Goal: Task Accomplishment & Management: Manage account settings

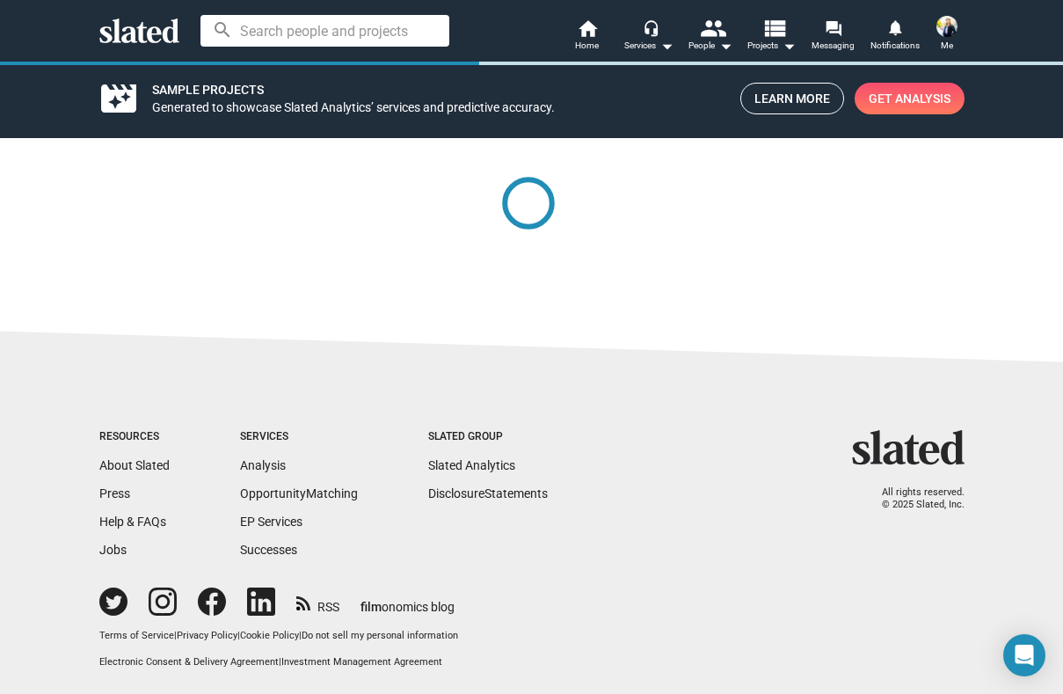
click at [945, 27] on img at bounding box center [946, 26] width 21 height 21
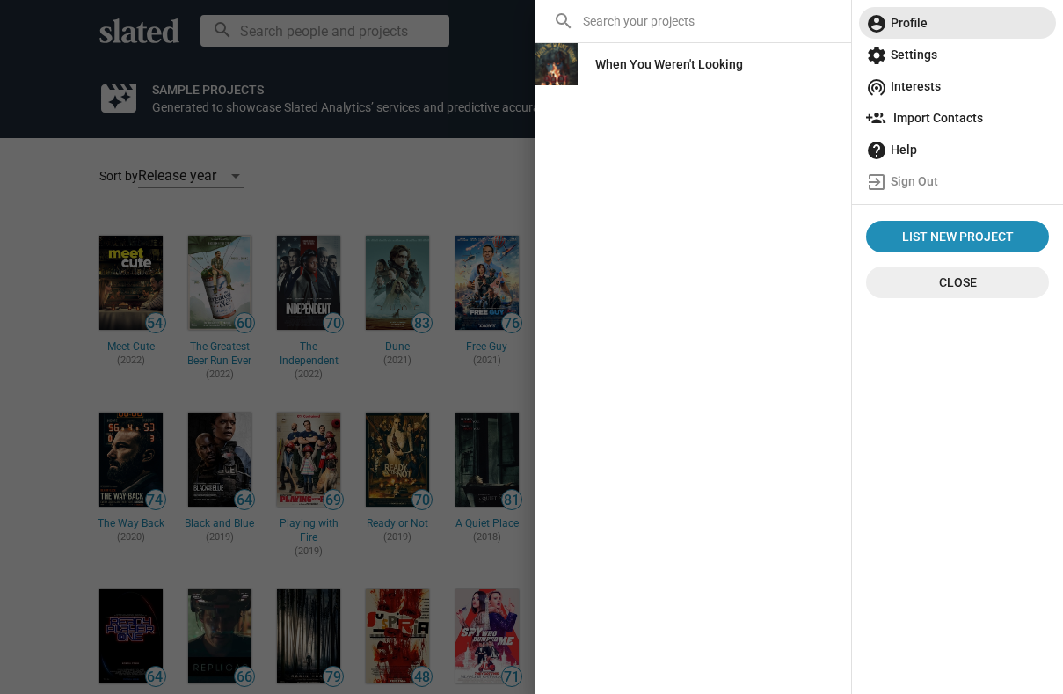
click at [935, 17] on span "account_circle Profile" at bounding box center [957, 23] width 183 height 32
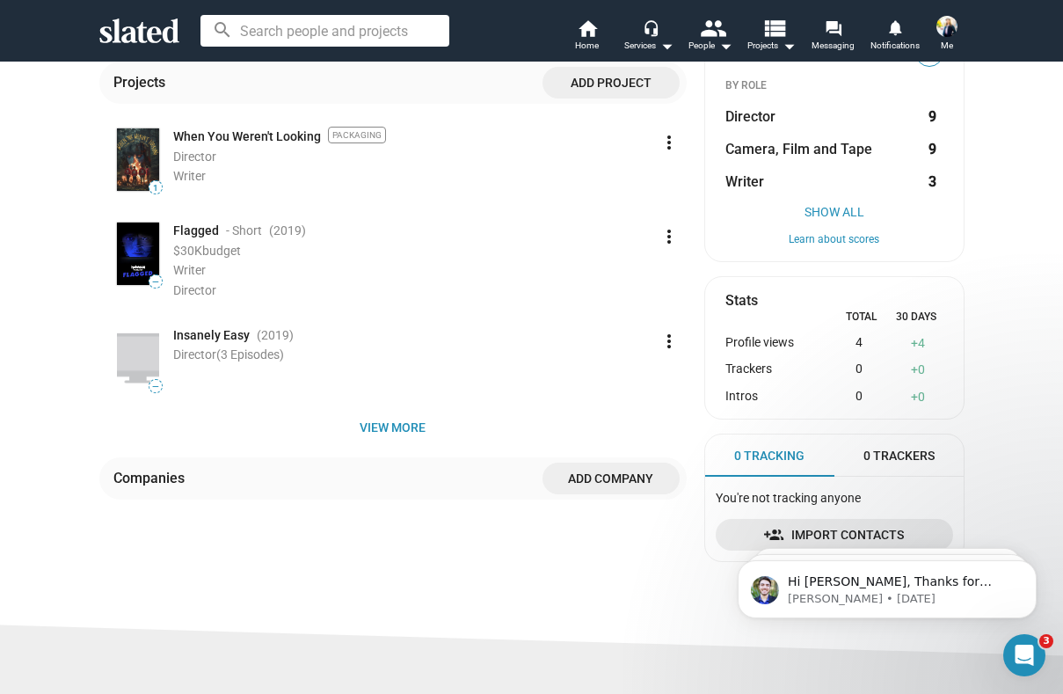
scroll to position [413, 0]
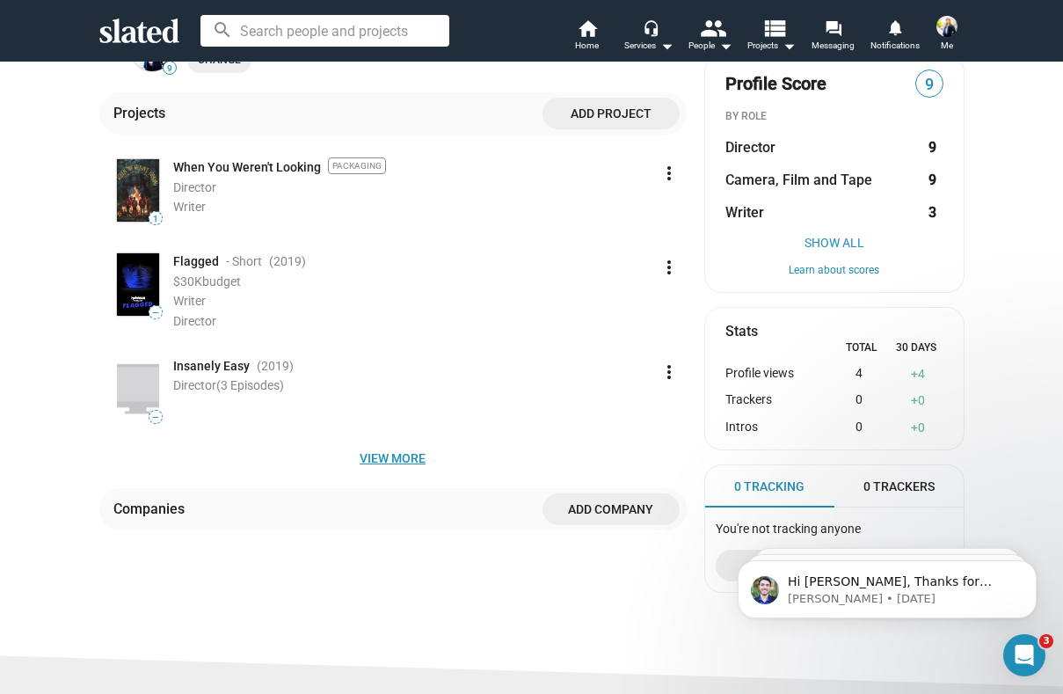
click at [405, 457] on span "View more" at bounding box center [392, 458] width 559 height 32
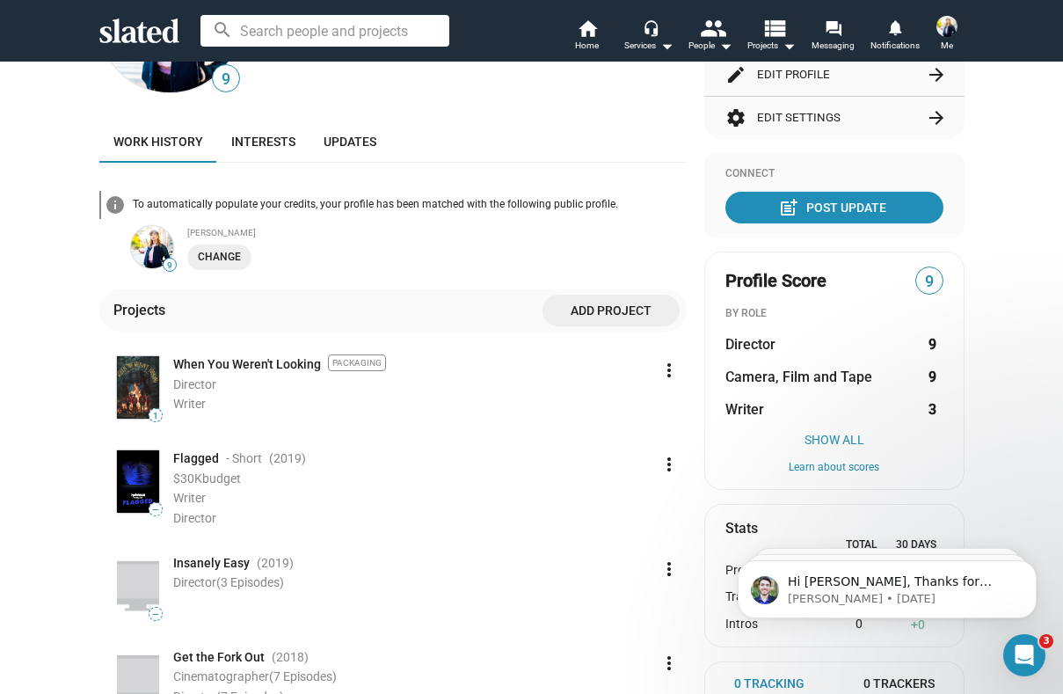
scroll to position [0, 0]
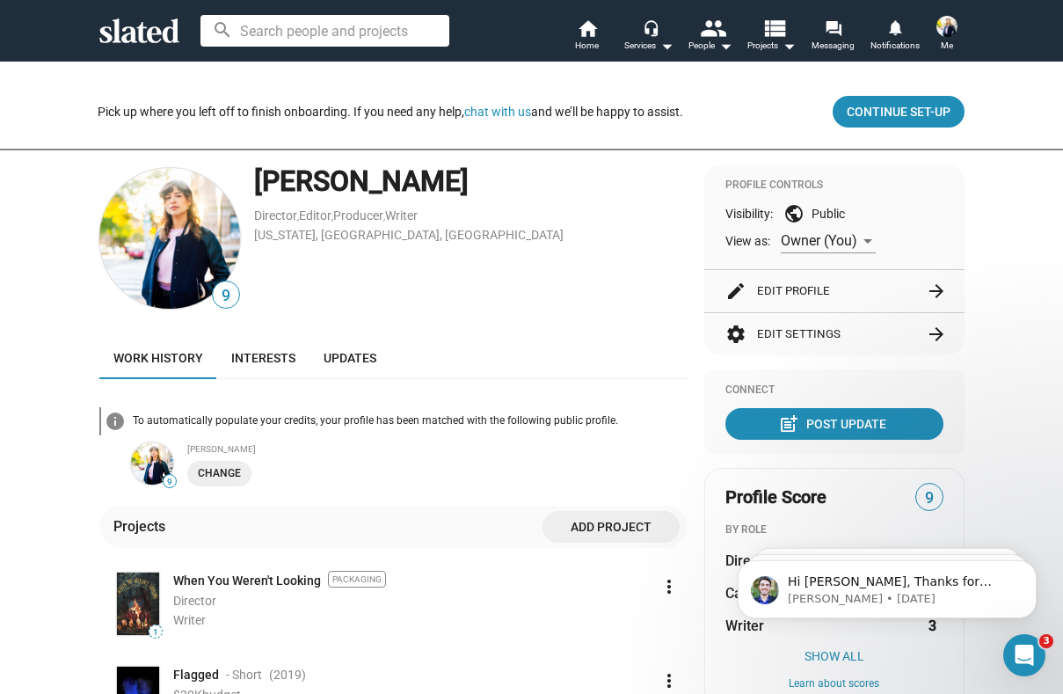
click at [787, 292] on button "edit Edit Profile arrow_forward" at bounding box center [834, 291] width 218 height 42
